Goal: Task Accomplishment & Management: Manage account settings

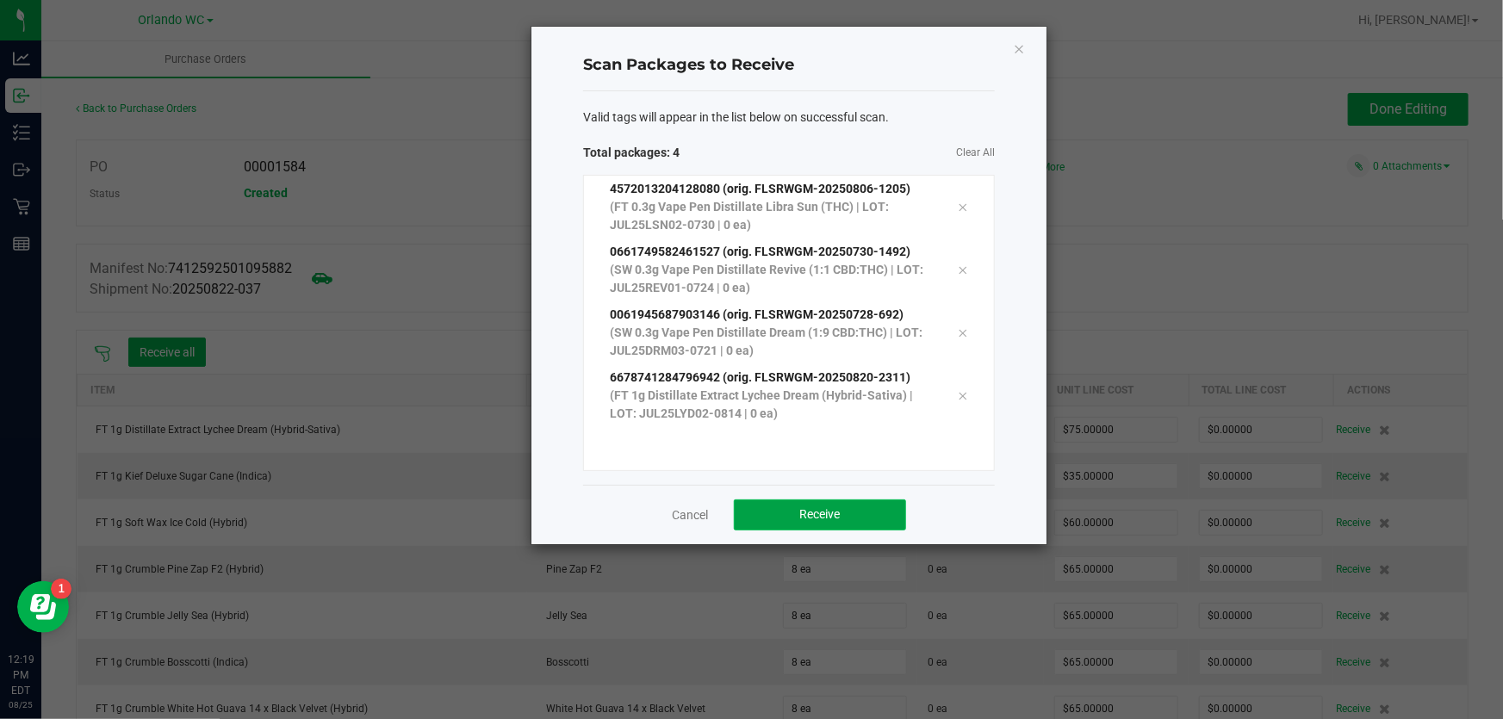
click at [882, 527] on button "Receive" at bounding box center [820, 514] width 172 height 31
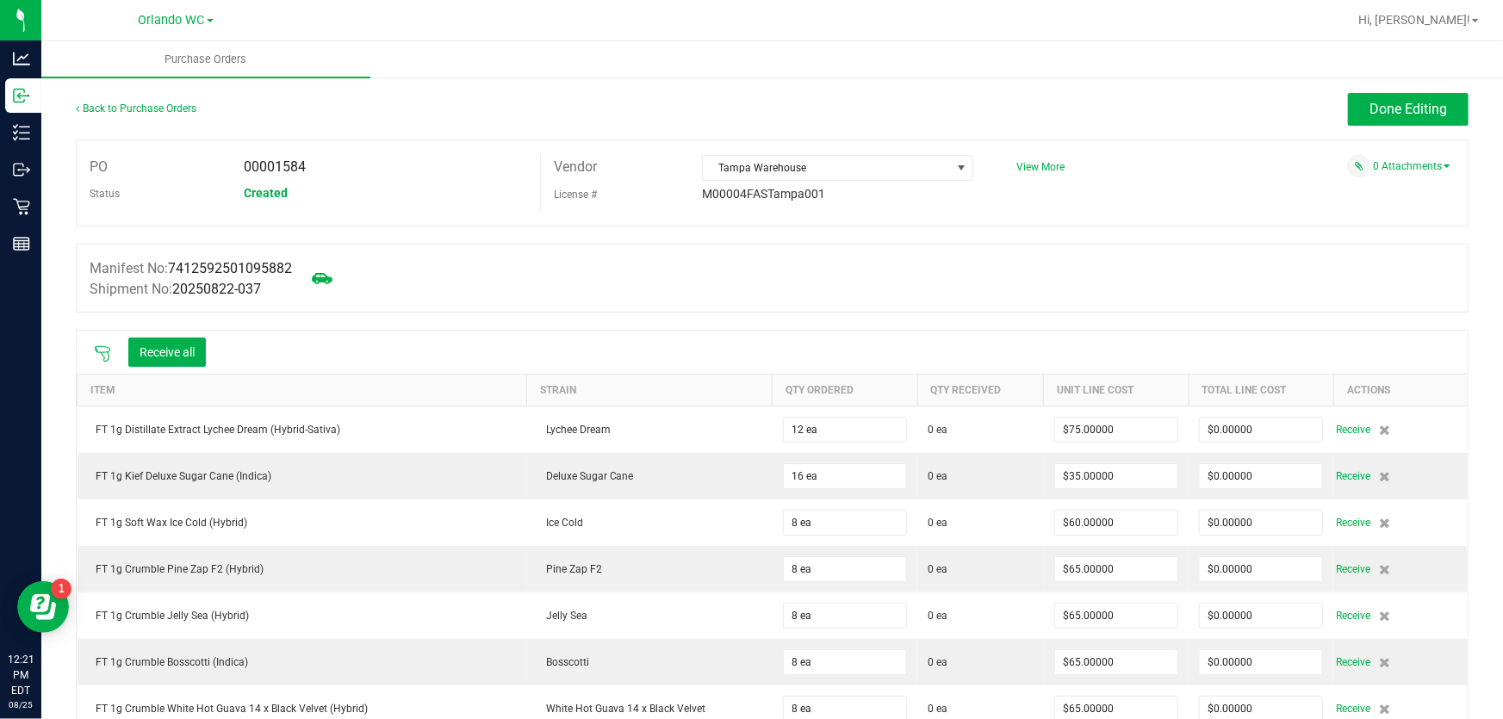
click at [102, 350] on icon at bounding box center [102, 353] width 17 height 17
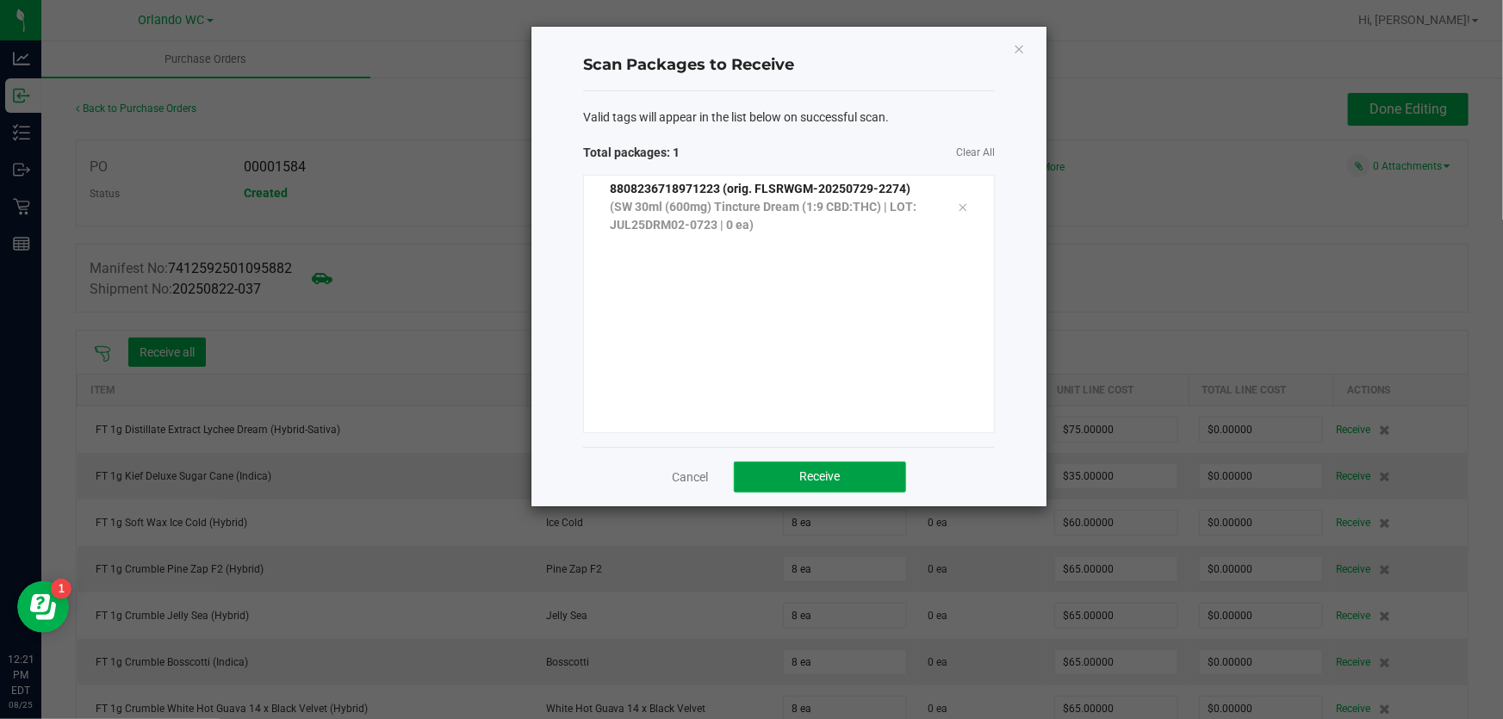
click at [812, 483] on span "Receive" at bounding box center [820, 476] width 40 height 14
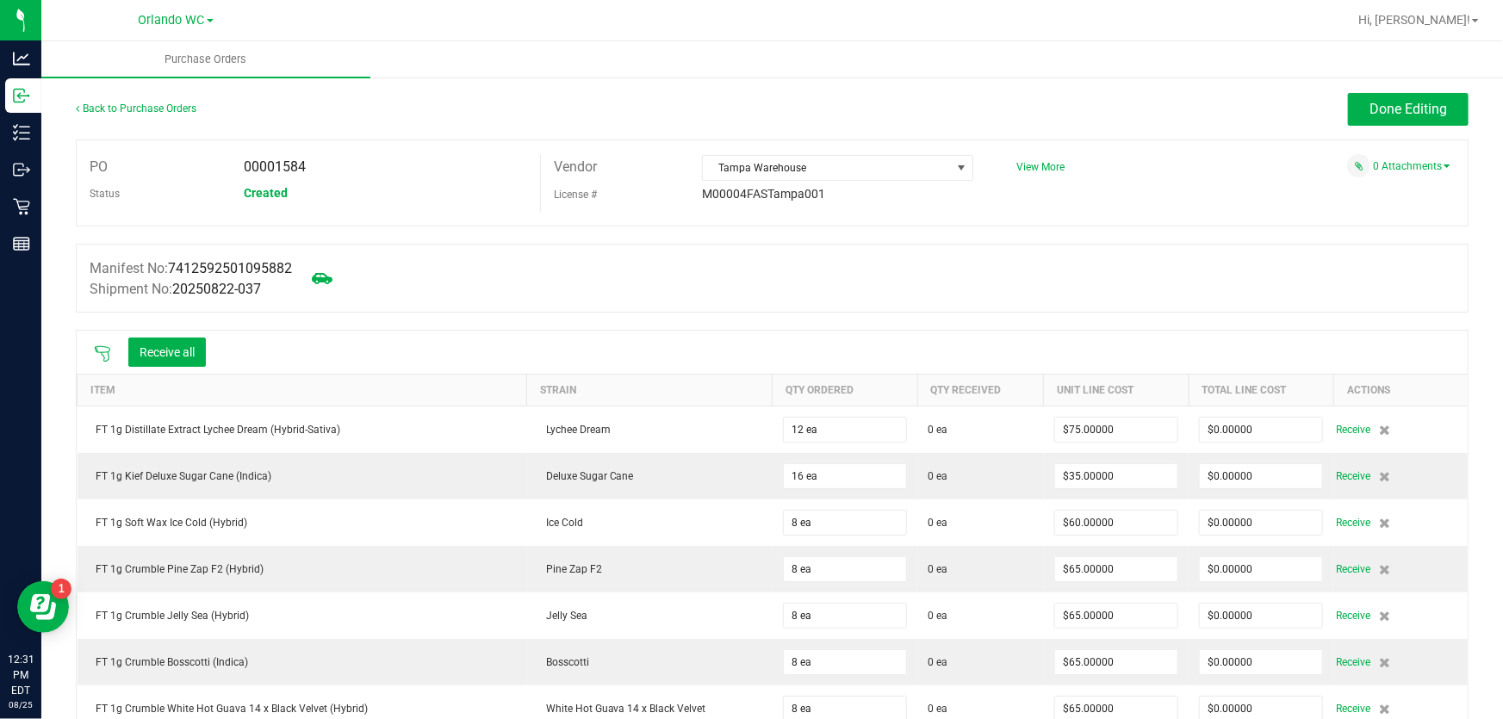
click at [102, 350] on icon at bounding box center [102, 353] width 17 height 17
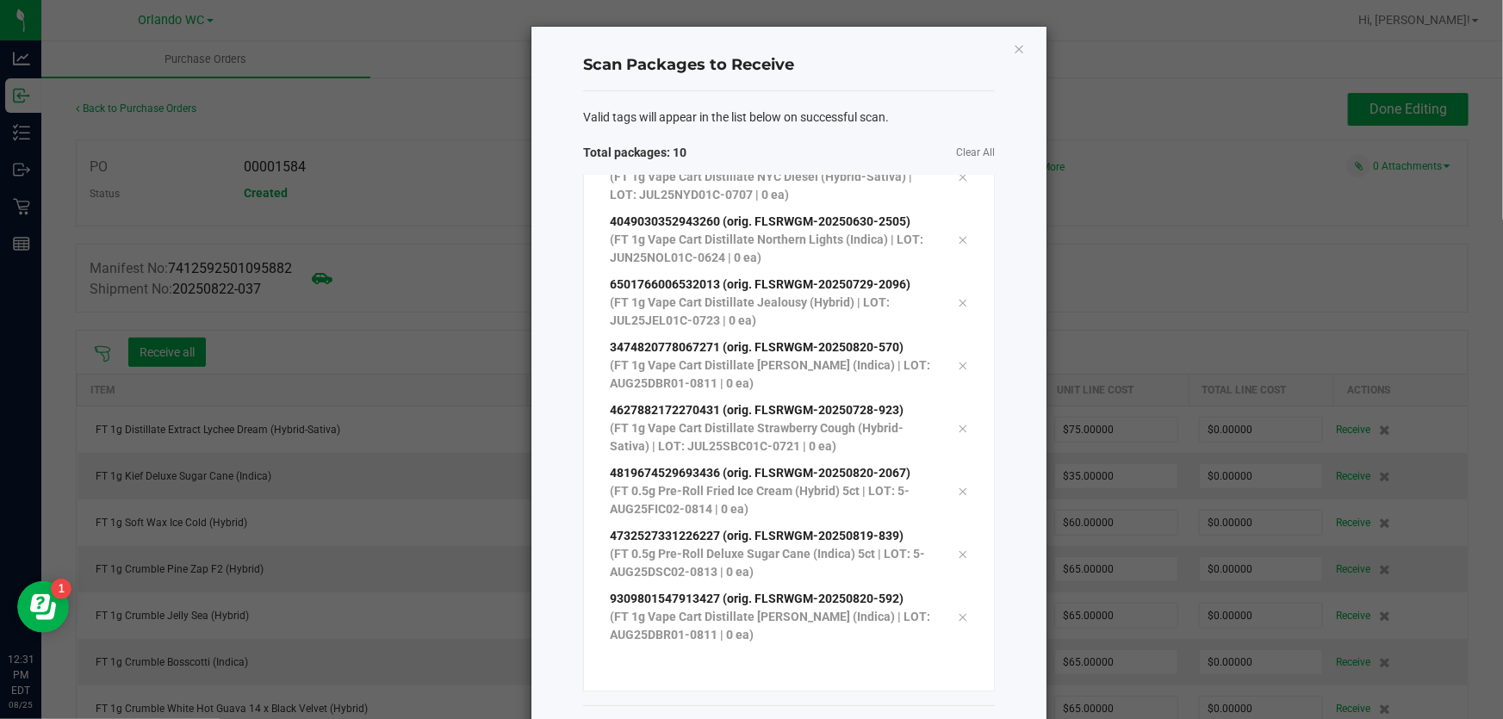
scroll to position [71, 0]
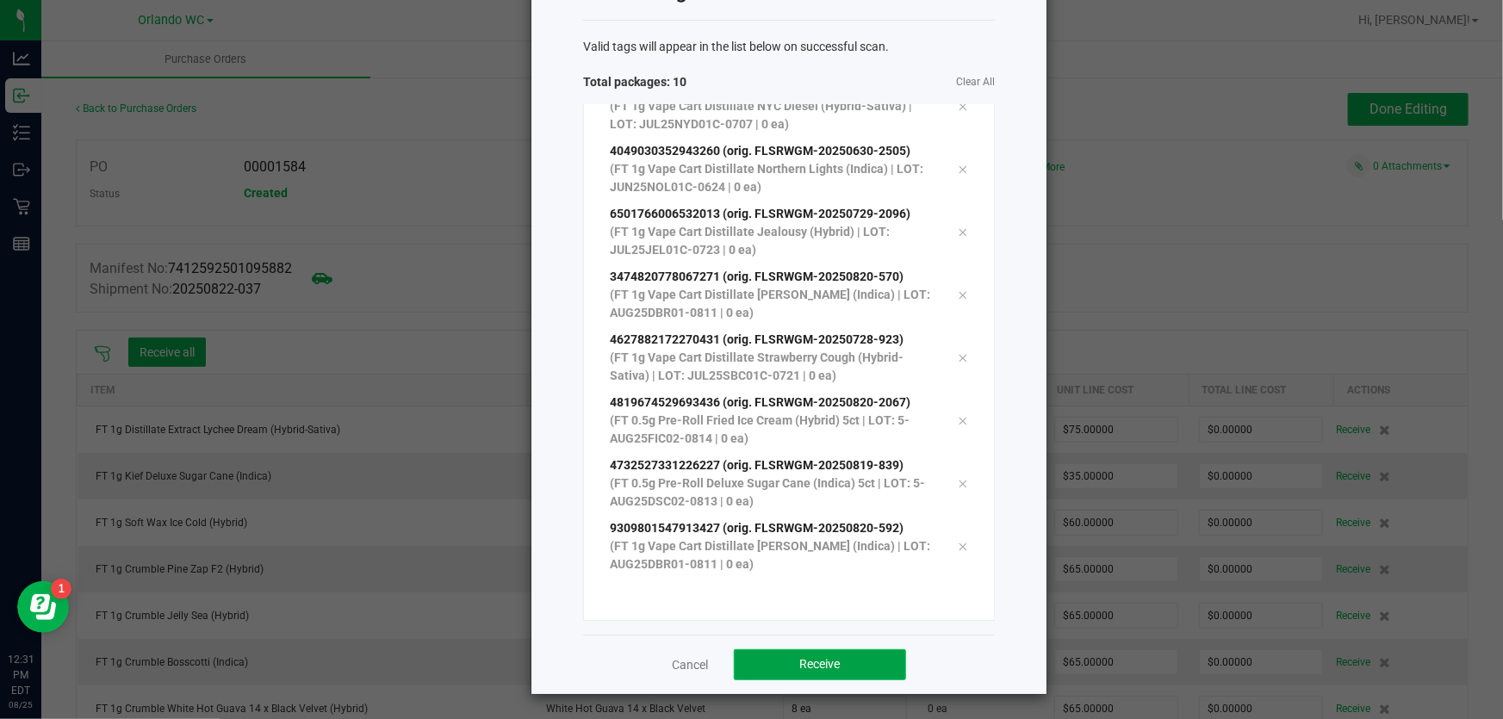
click at [846, 672] on button "Receive" at bounding box center [820, 664] width 172 height 31
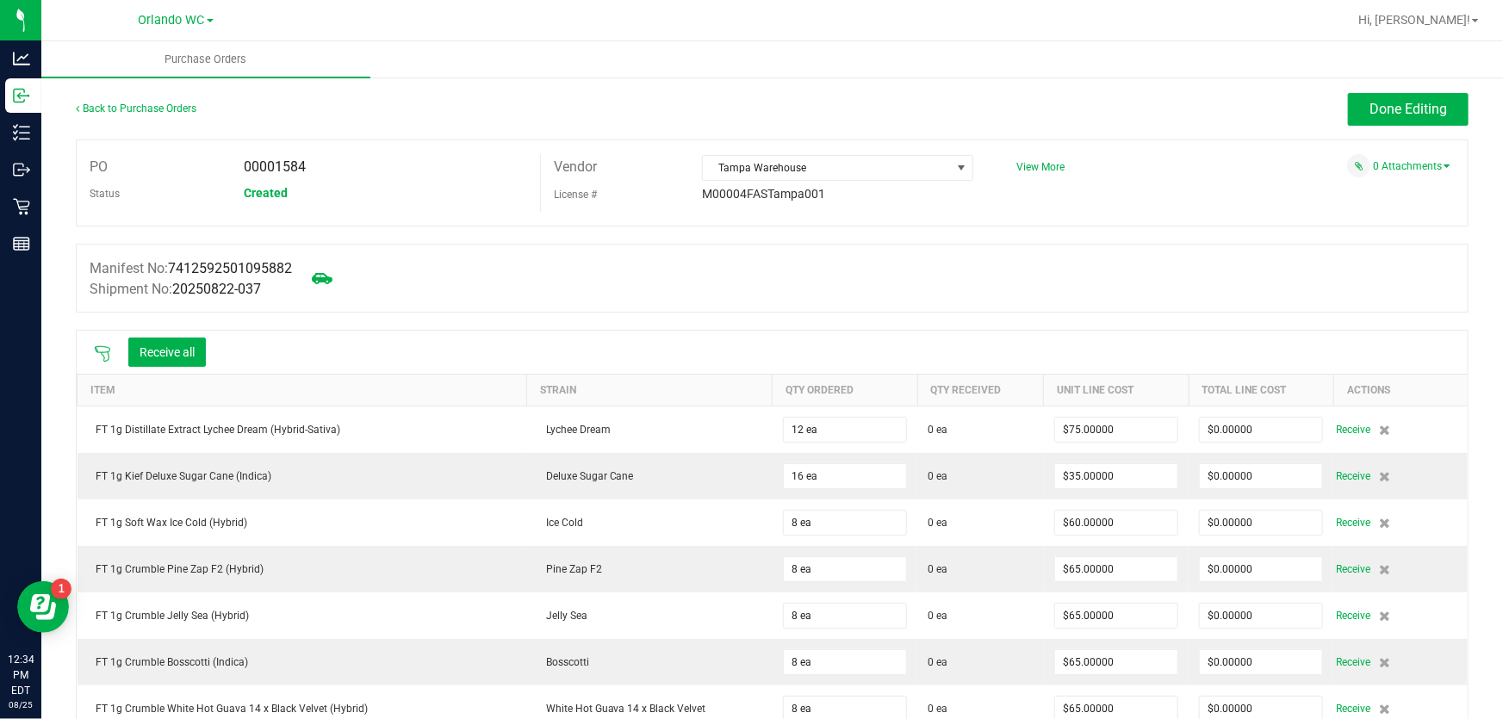
click at [100, 349] on icon at bounding box center [102, 353] width 17 height 17
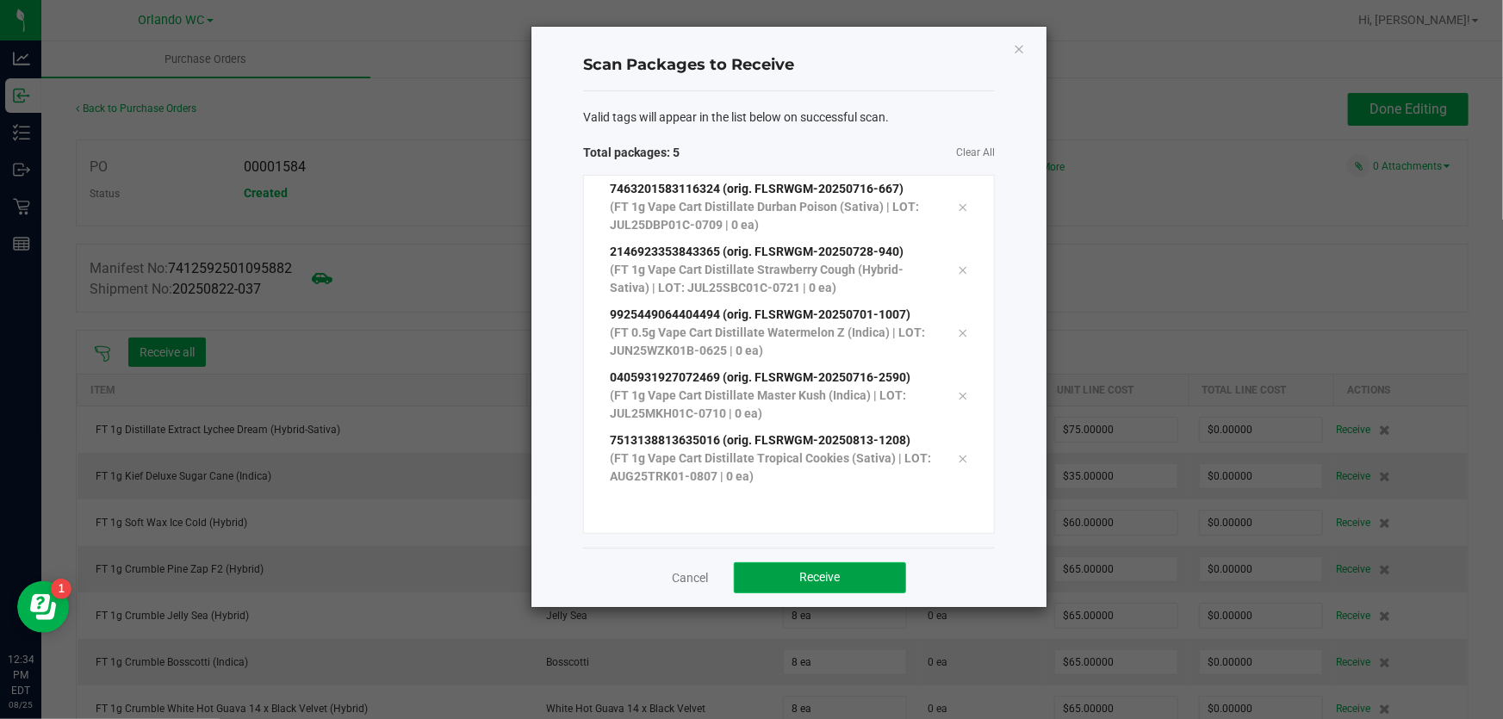
click at [830, 566] on button "Receive" at bounding box center [820, 577] width 172 height 31
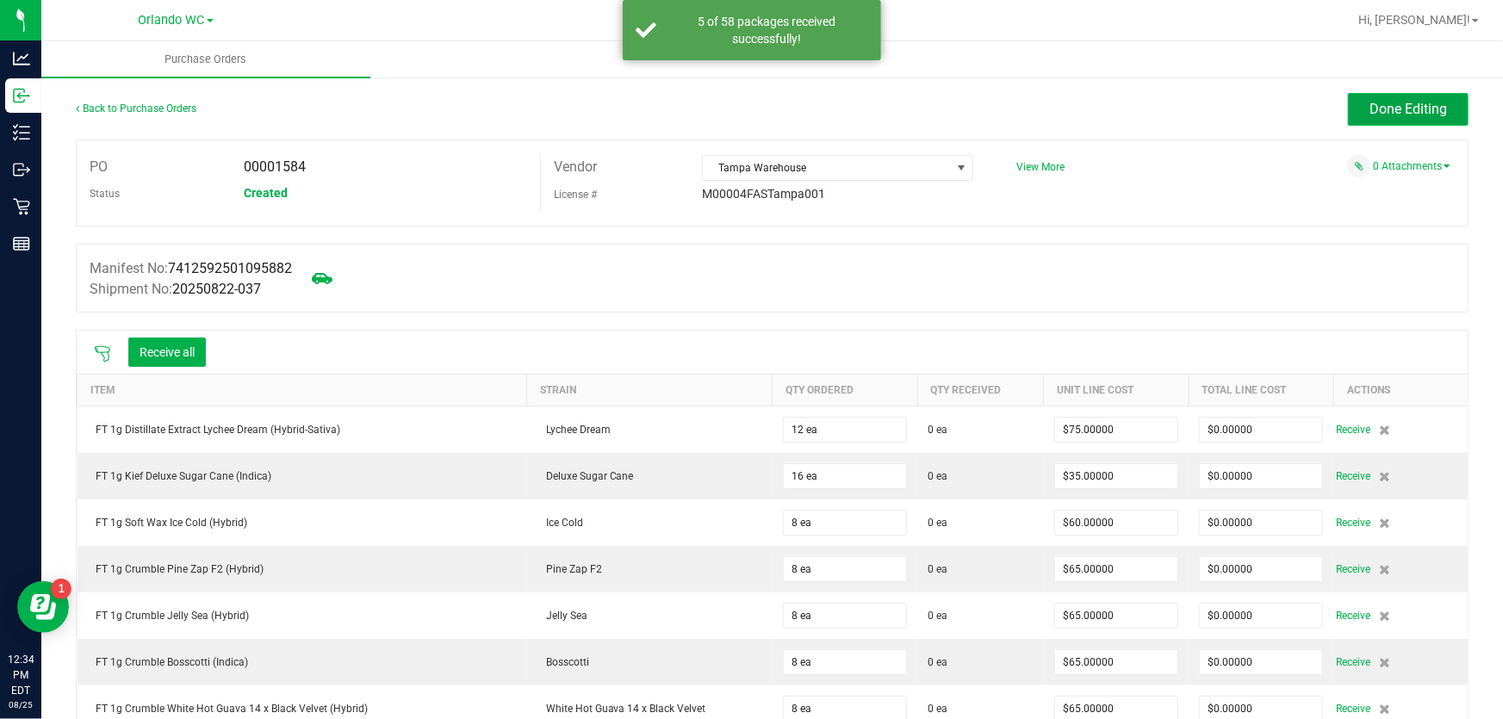
click at [1424, 116] on span "Done Editing" at bounding box center [1408, 109] width 78 height 16
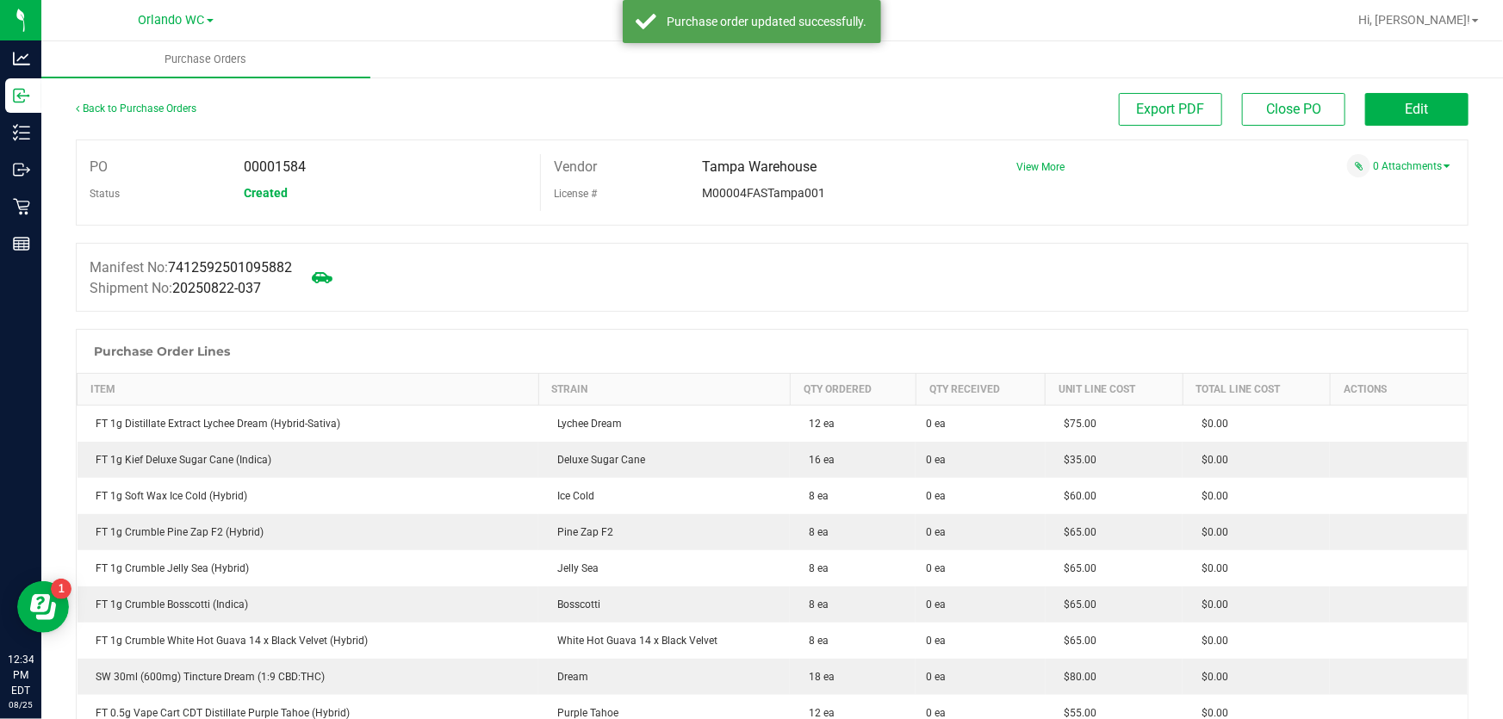
click at [1421, 115] on button "Edit" at bounding box center [1416, 109] width 103 height 33
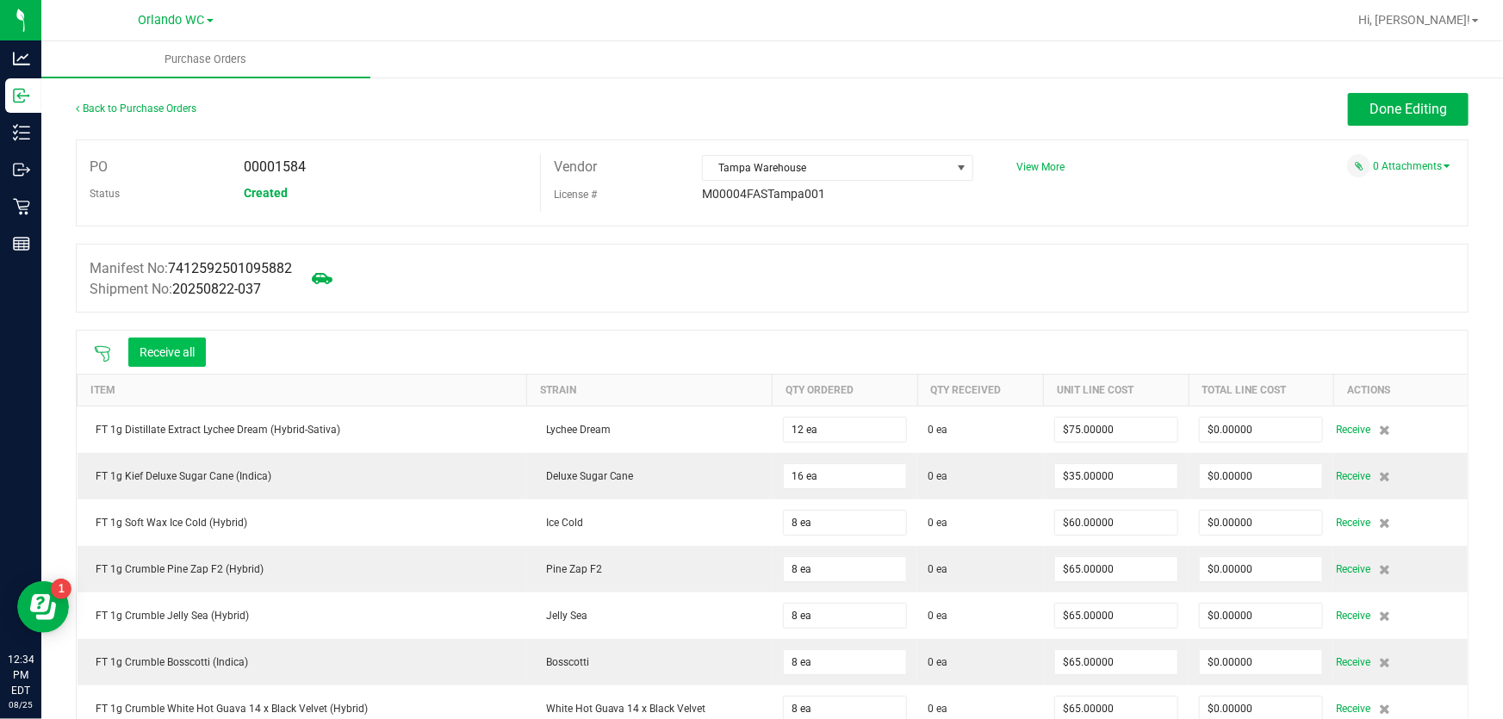
click at [179, 347] on button "Receive all" at bounding box center [167, 352] width 78 height 29
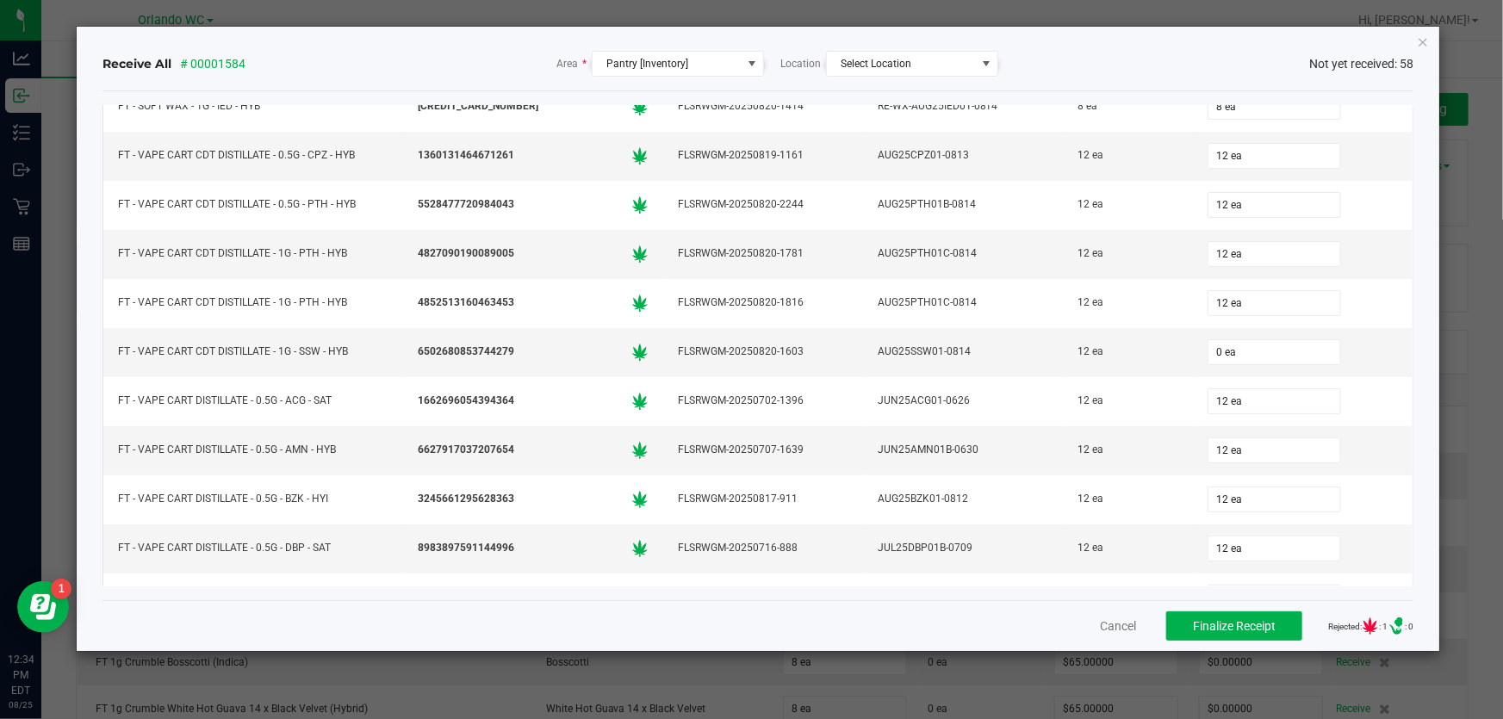
scroll to position [1270, 0]
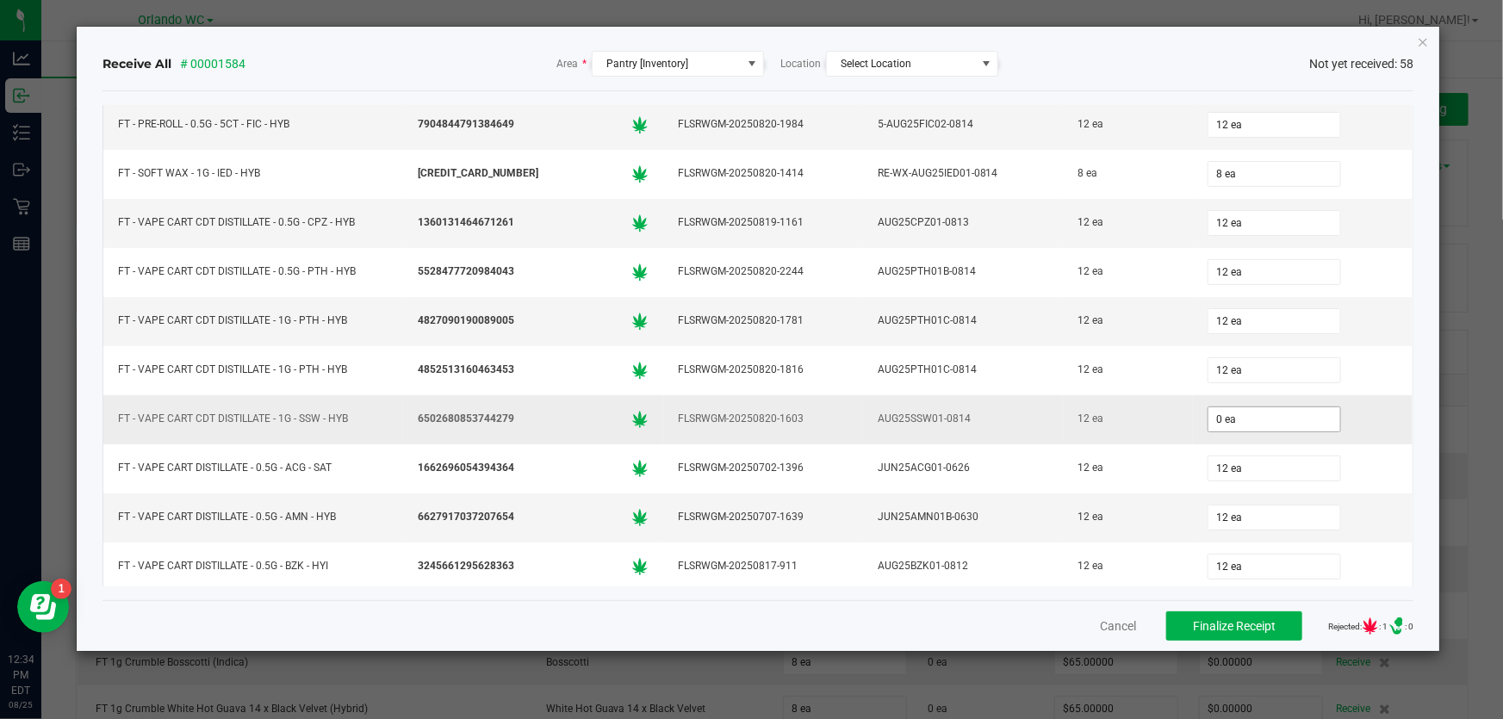
click at [1299, 412] on input "0 ea" at bounding box center [1274, 419] width 132 height 24
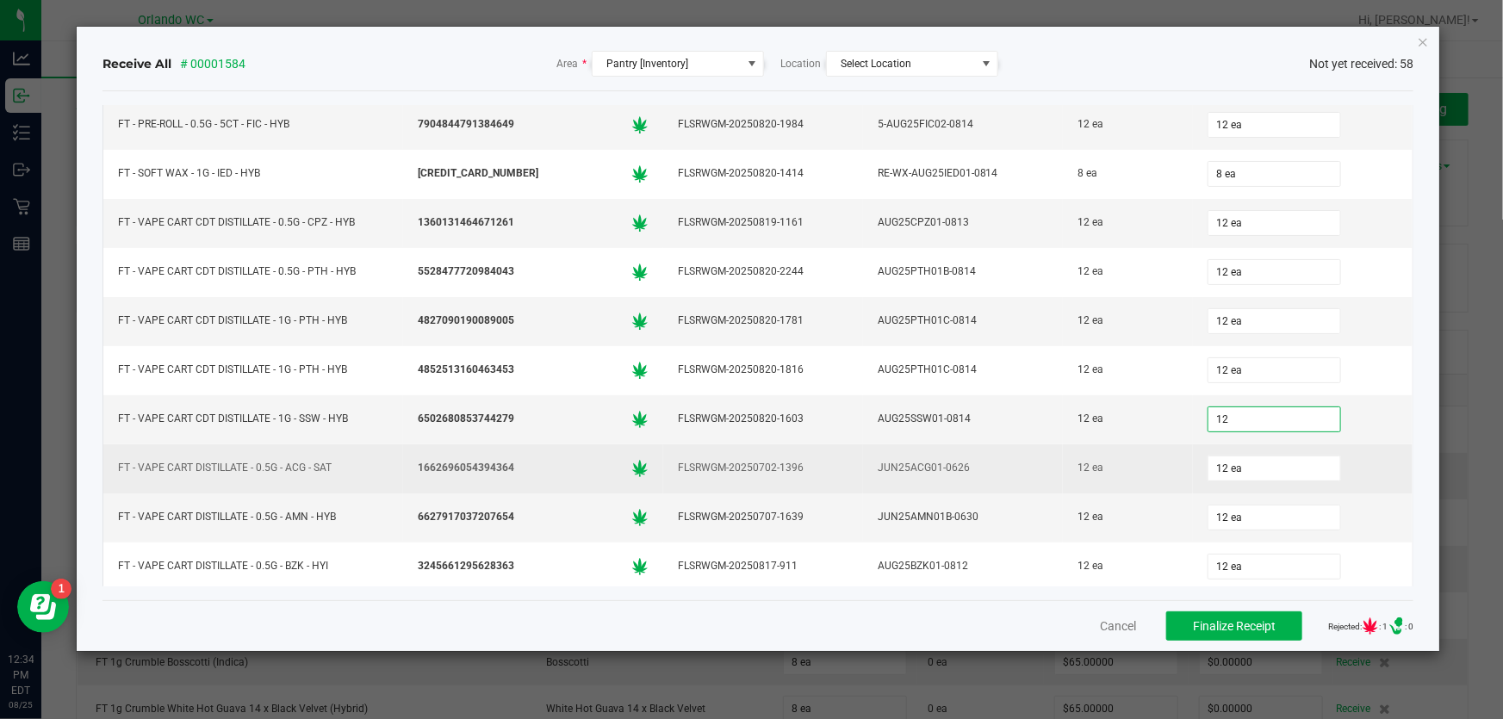
click at [938, 456] on div "JUN25ACG01-0626" at bounding box center [962, 468] width 179 height 25
type input "12 ea"
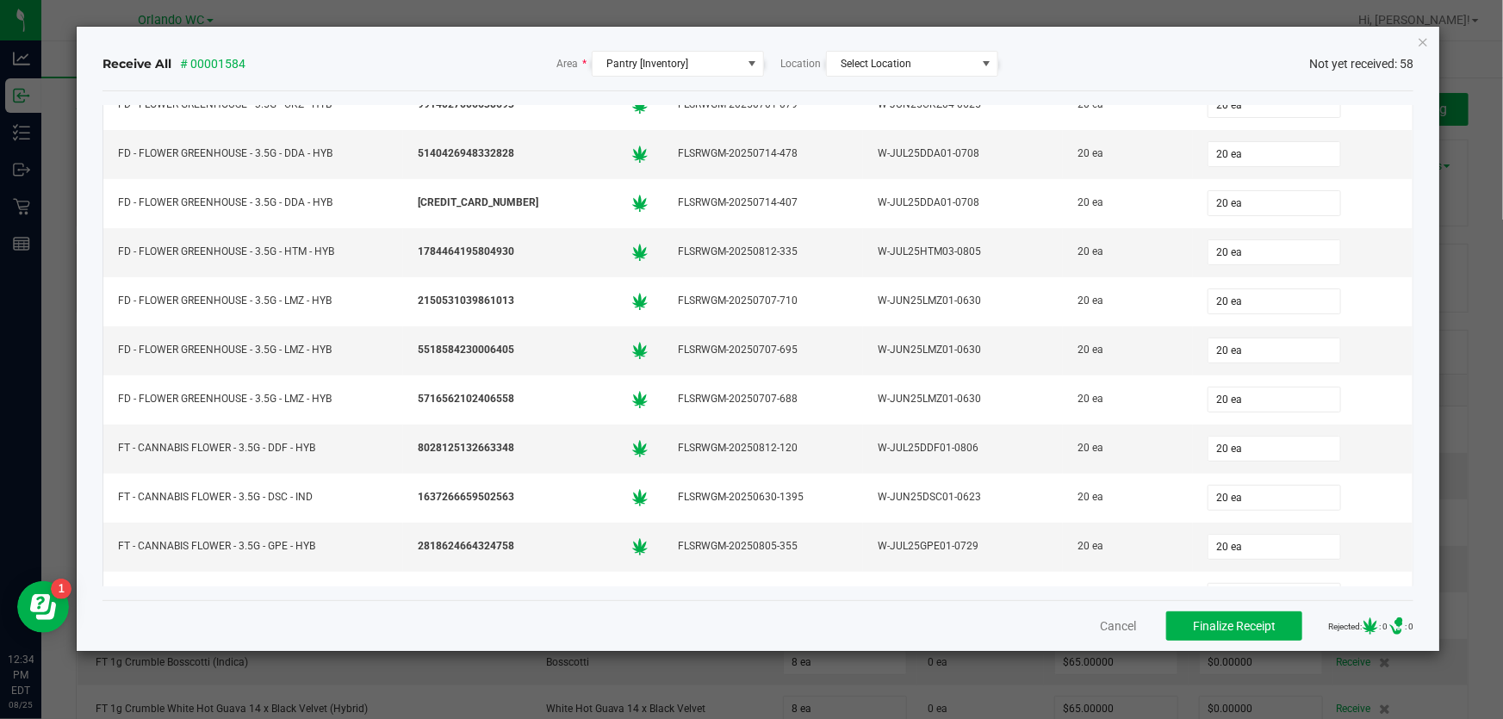
scroll to position [0, 0]
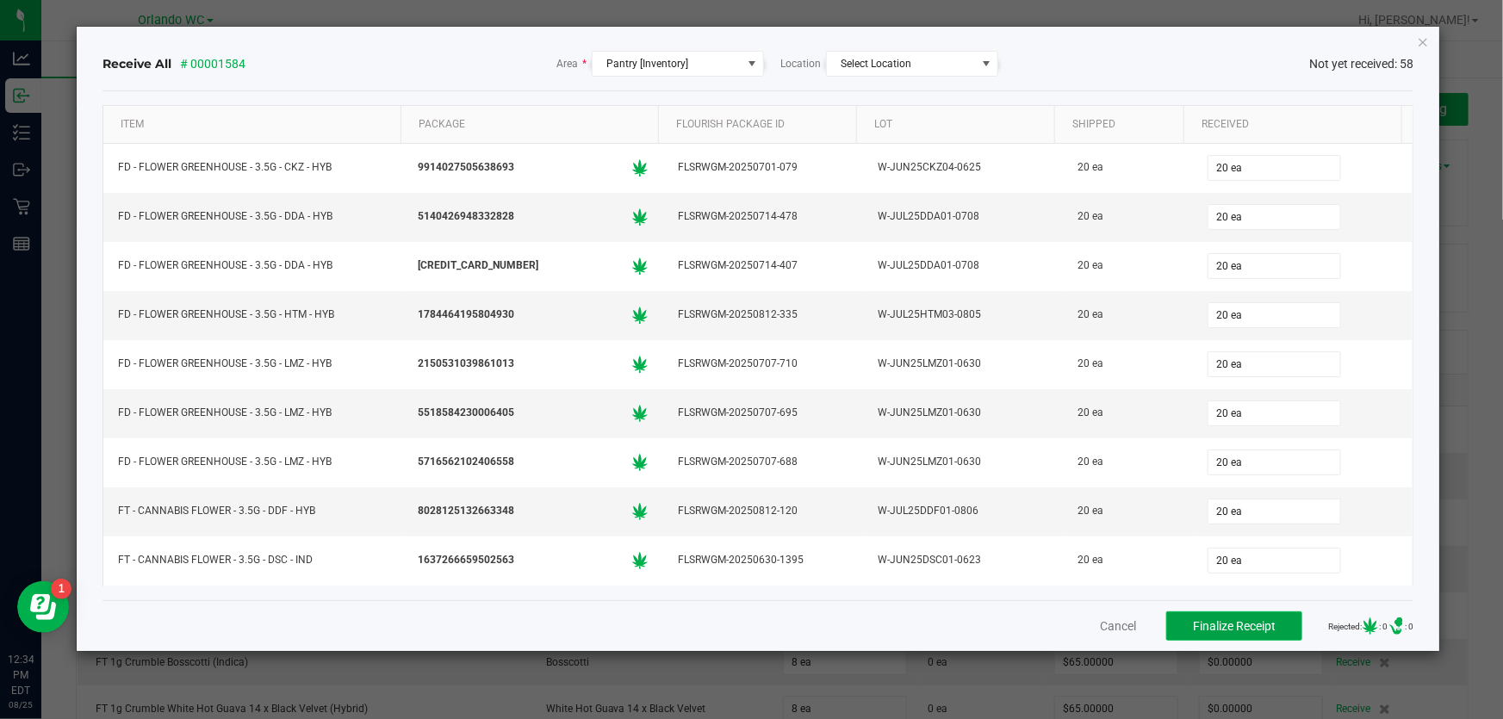
click at [1199, 640] on button "Finalize Receipt" at bounding box center [1234, 625] width 136 height 29
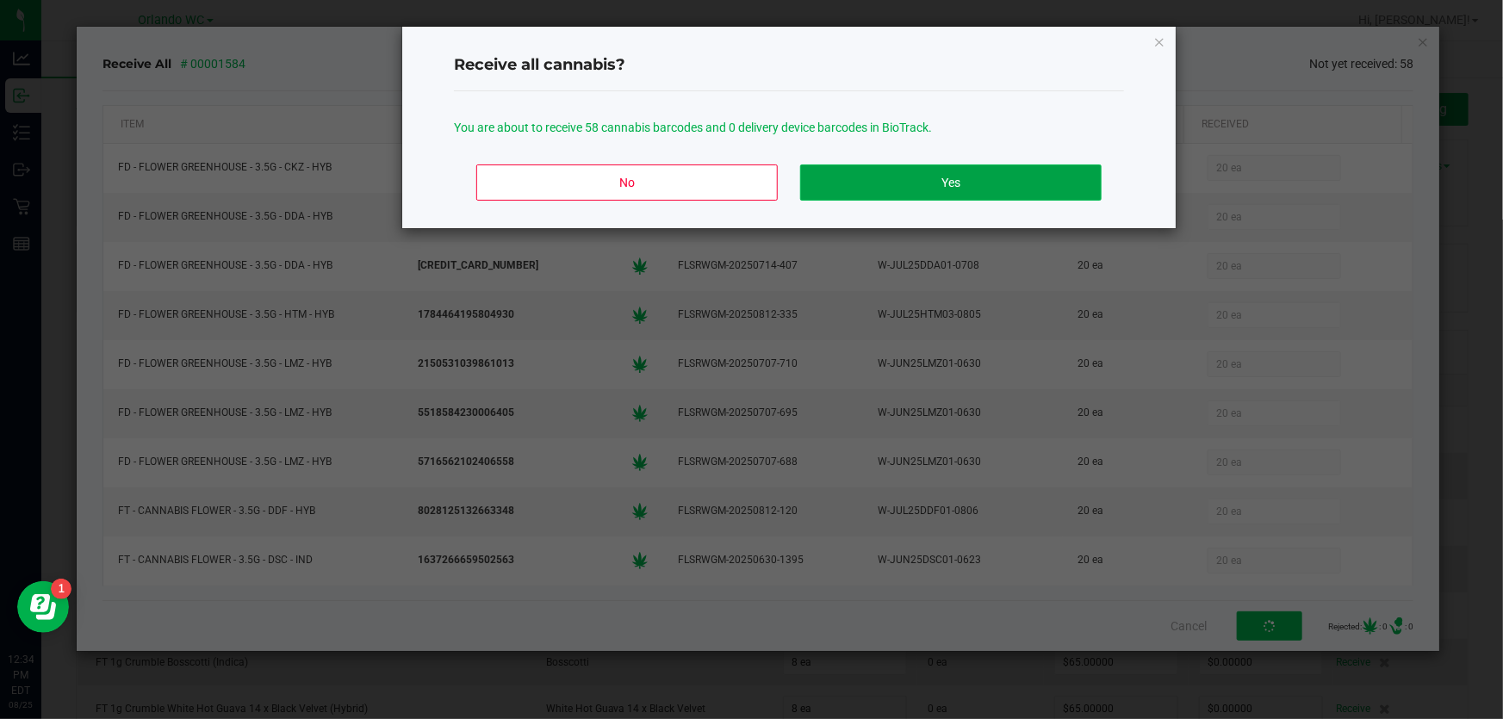
click at [1034, 186] on button "Yes" at bounding box center [950, 182] width 301 height 36
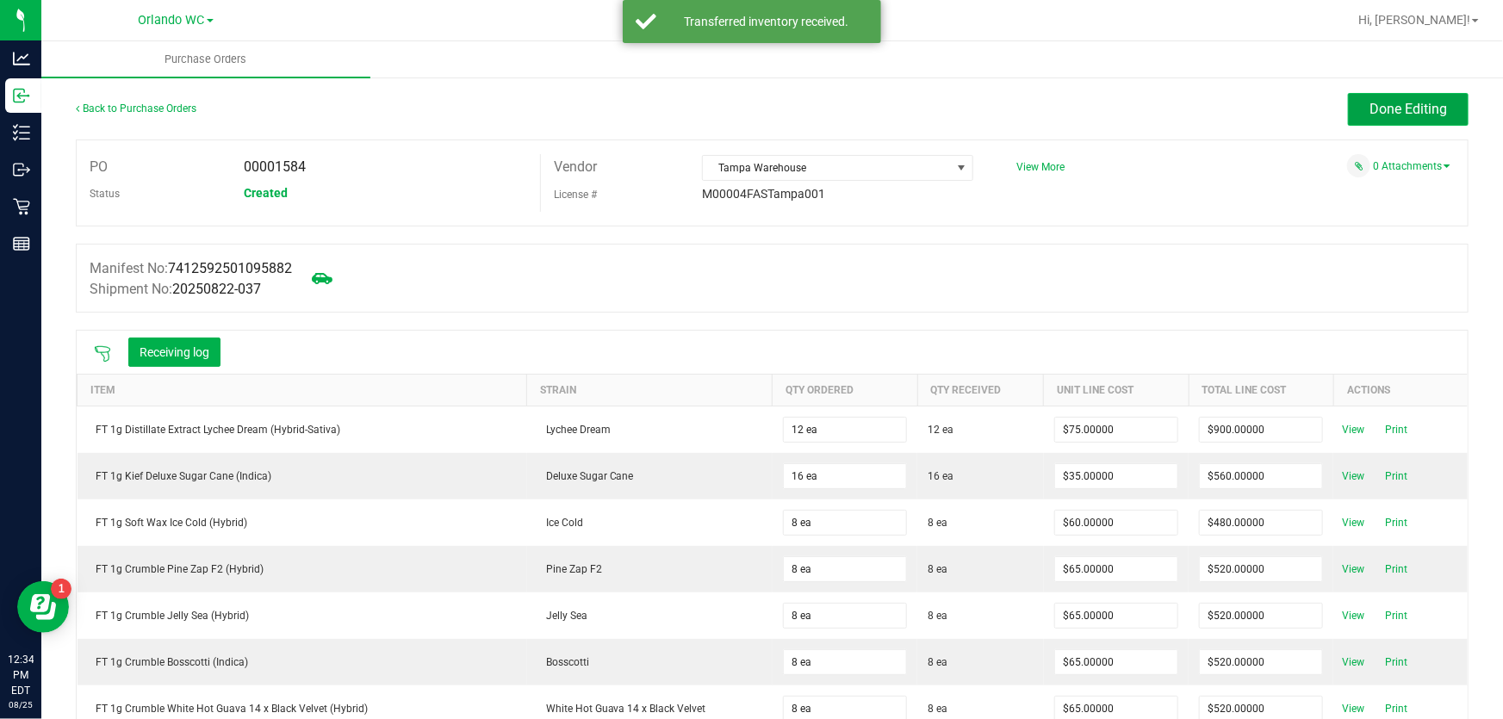
click at [1393, 105] on span "Done Editing" at bounding box center [1408, 109] width 78 height 16
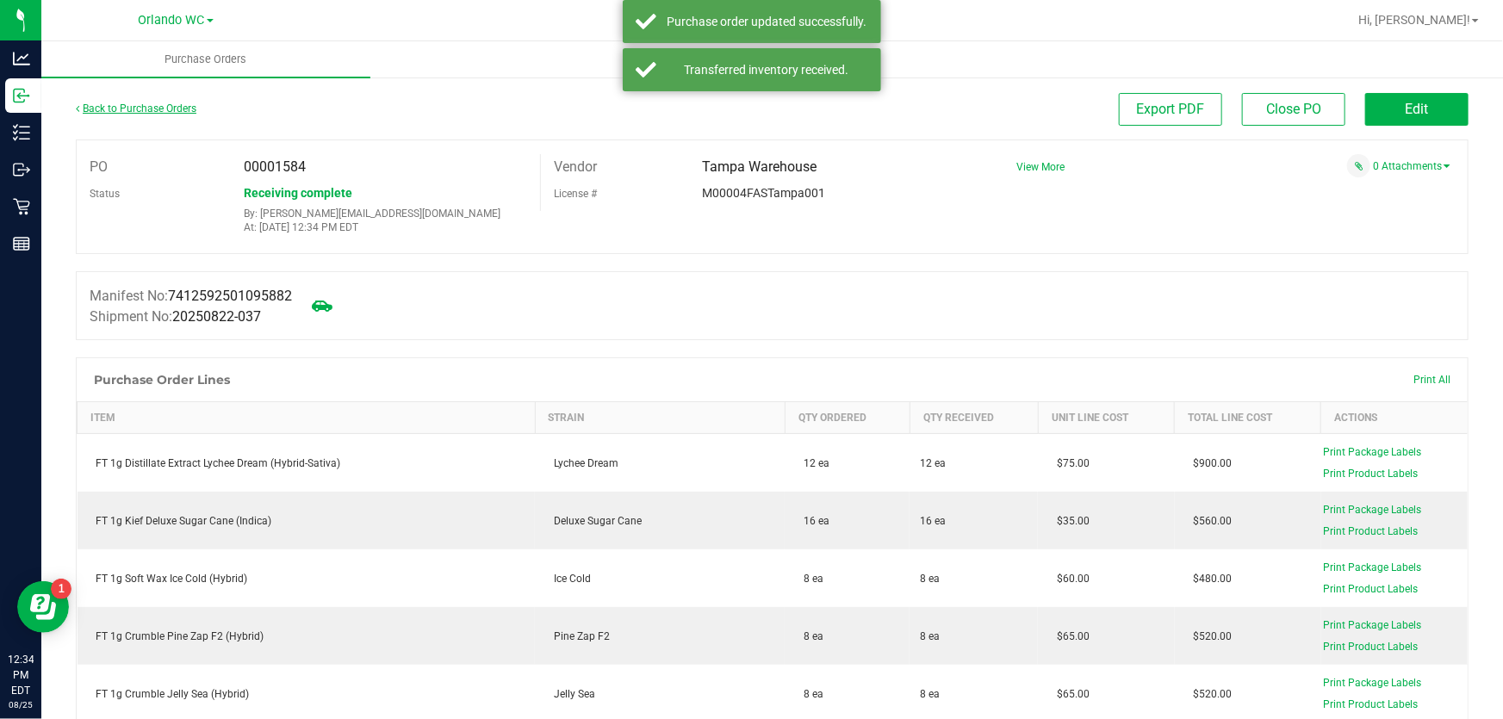
click at [159, 103] on link "Back to Purchase Orders" at bounding box center [136, 108] width 121 height 12
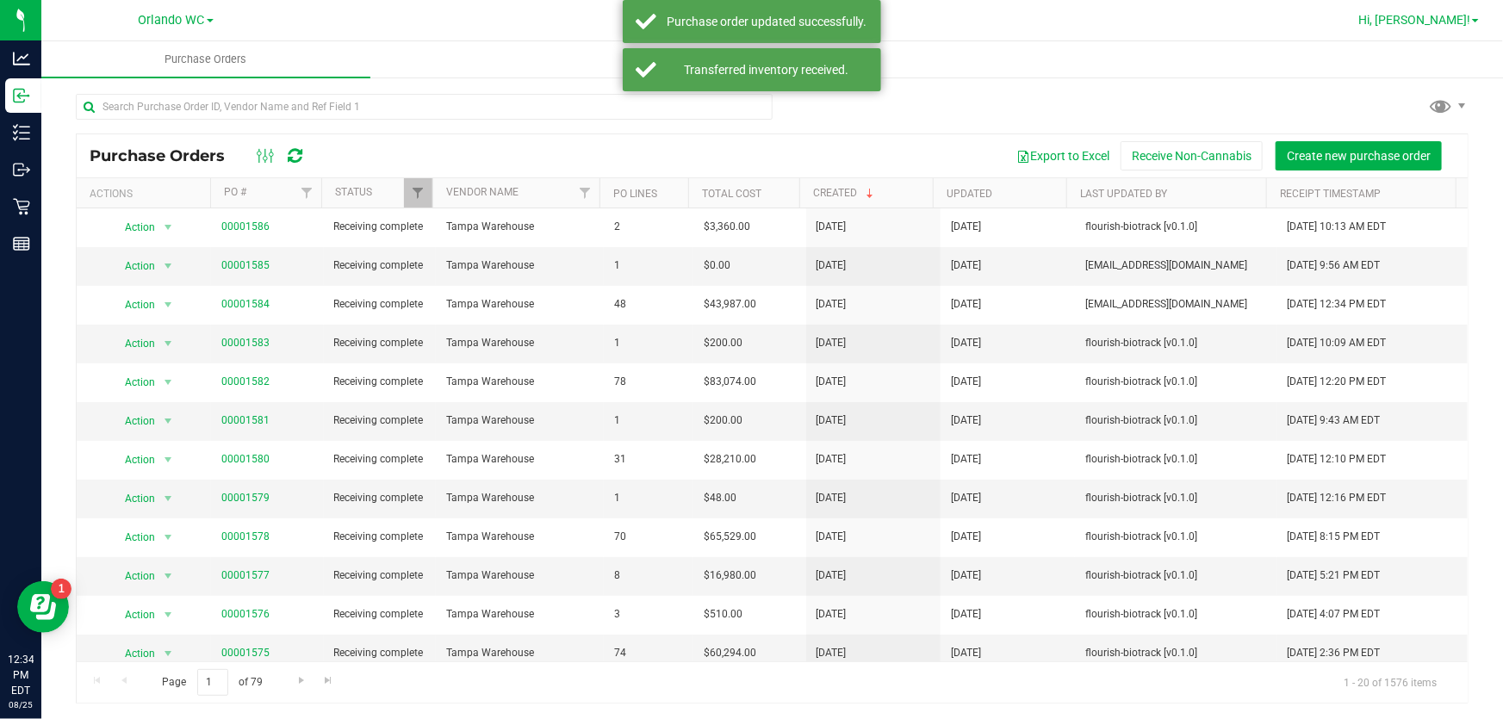
click at [1453, 22] on span "Hi, [PERSON_NAME]!" at bounding box center [1414, 20] width 112 height 14
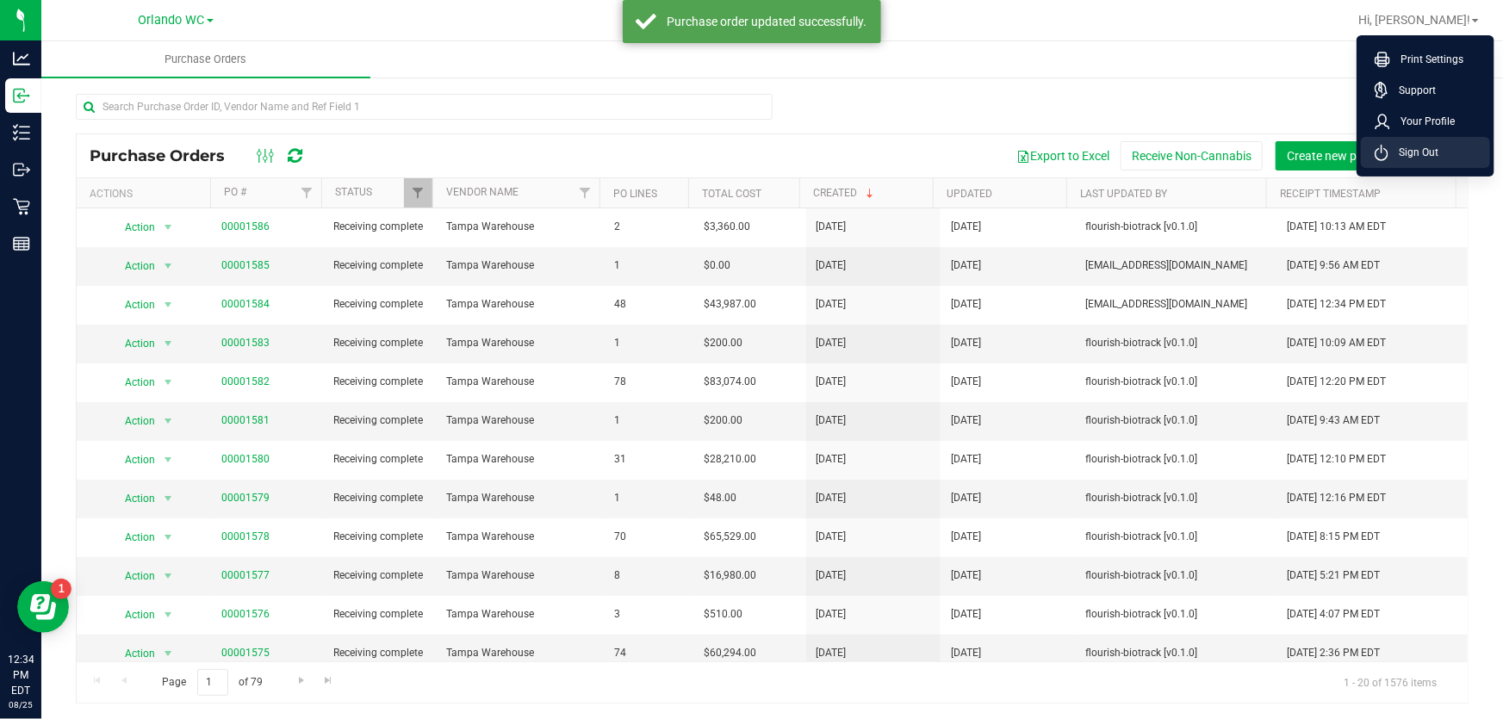
click at [1466, 146] on li "Sign Out" at bounding box center [1425, 152] width 129 height 31
